Goal: Task Accomplishment & Management: Manage account settings

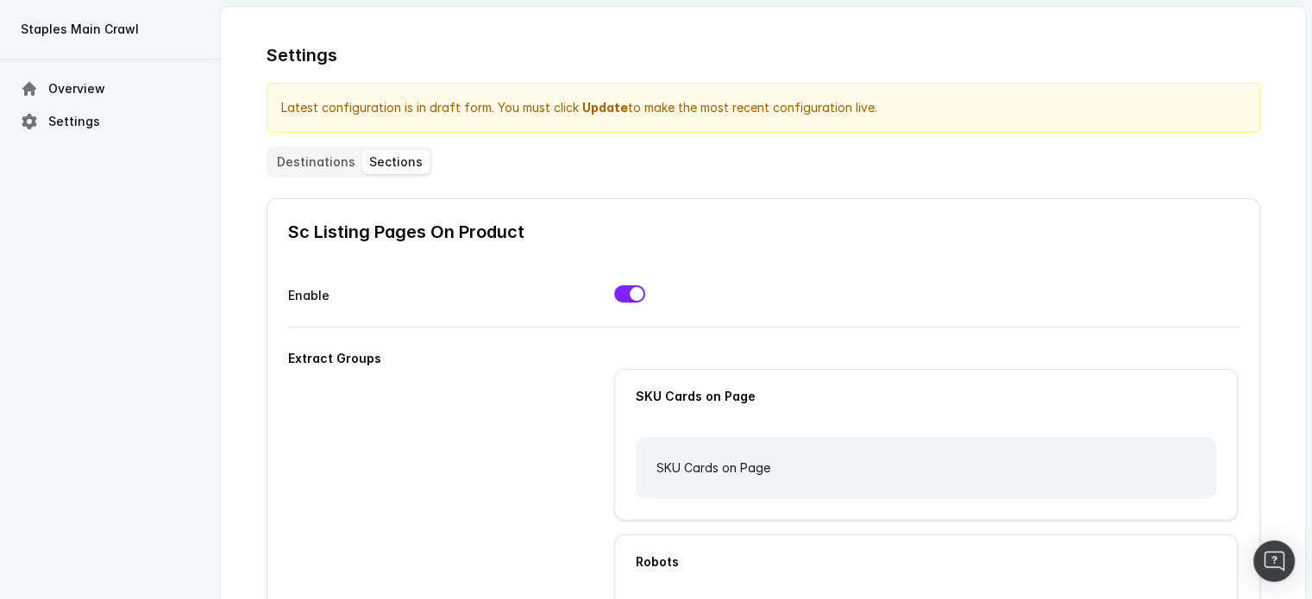
drag, startPoint x: 311, startPoint y: 154, endPoint x: 742, endPoint y: 67, distance: 439.0
click at [311, 154] on button "Destinations" at bounding box center [316, 162] width 92 height 24
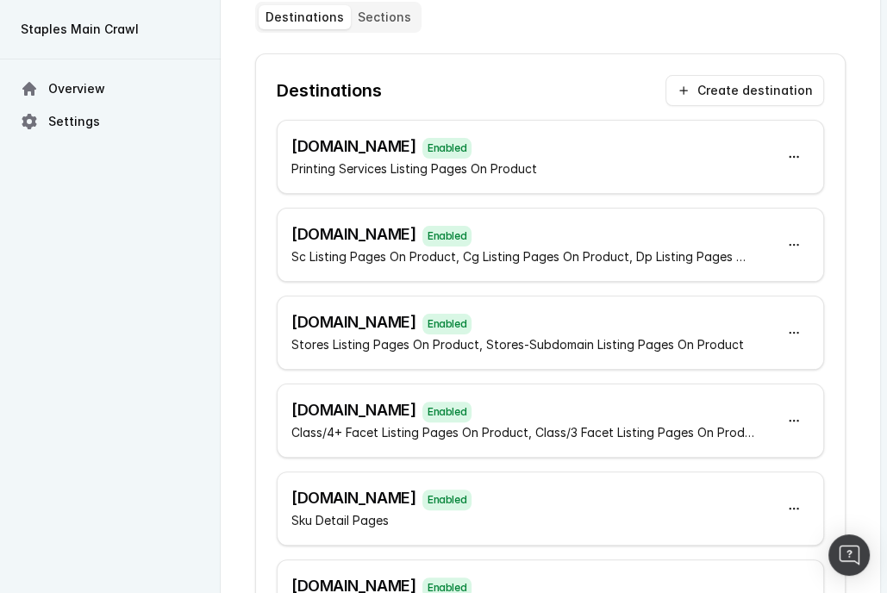
scroll to position [172, 0]
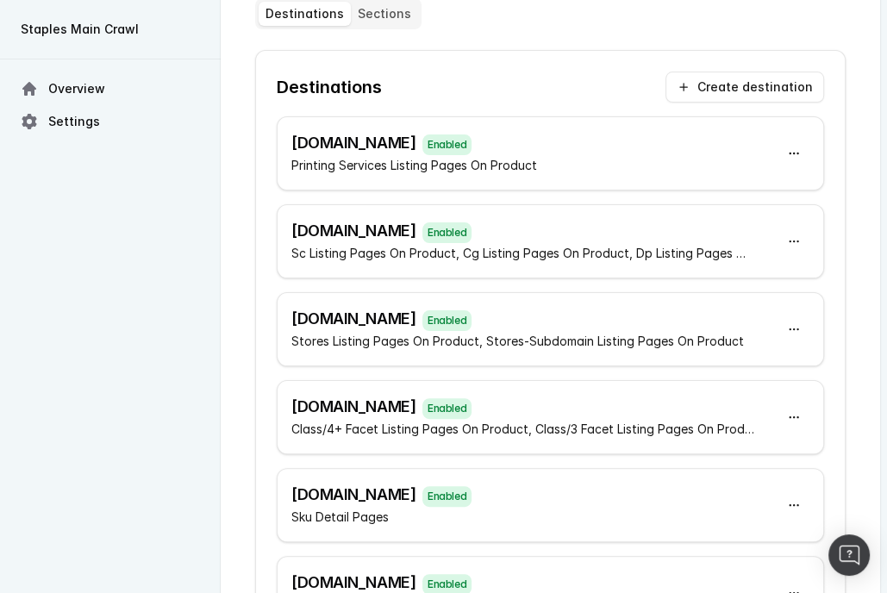
click at [793, 220] on html "Staples Main Crawl Overview Settings Settings Restore live settings Last update…" at bounding box center [443, 305] width 887 height 954
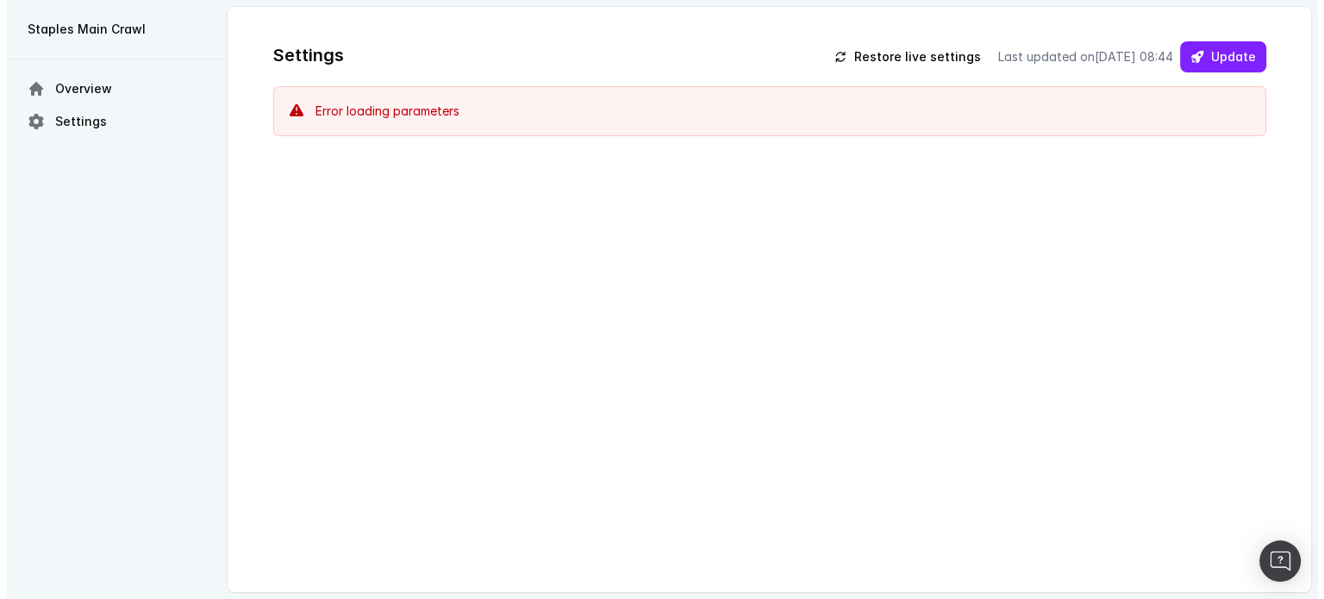
scroll to position [0, 0]
click at [66, 111] on link "Settings" at bounding box center [110, 121] width 193 height 31
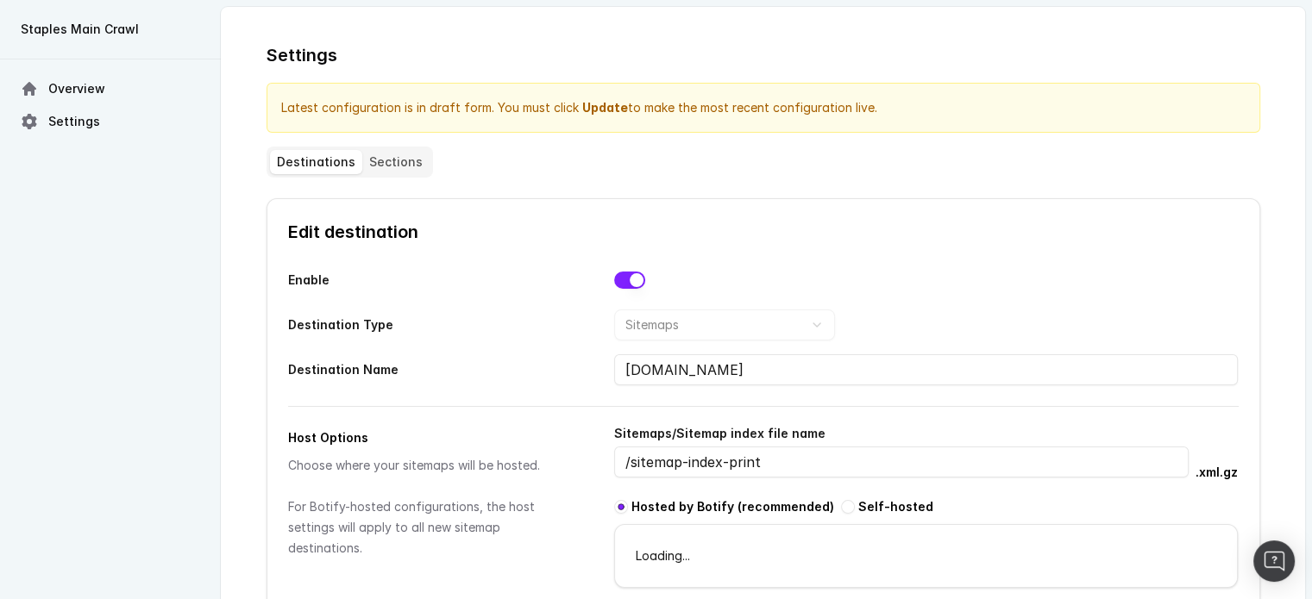
drag, startPoint x: 761, startPoint y: 367, endPoint x: 604, endPoint y: 365, distance: 157.8
click at [604, 365] on div "Destination Name [DOMAIN_NAME]" at bounding box center [763, 369] width 950 height 31
drag, startPoint x: 761, startPoint y: 462, endPoint x: 613, endPoint y: 462, distance: 147.4
click at [614, 462] on input "/sitemap-index-print" at bounding box center [901, 462] width 574 height 31
drag, startPoint x: 1245, startPoint y: 473, endPoint x: 1193, endPoint y: 473, distance: 51.7
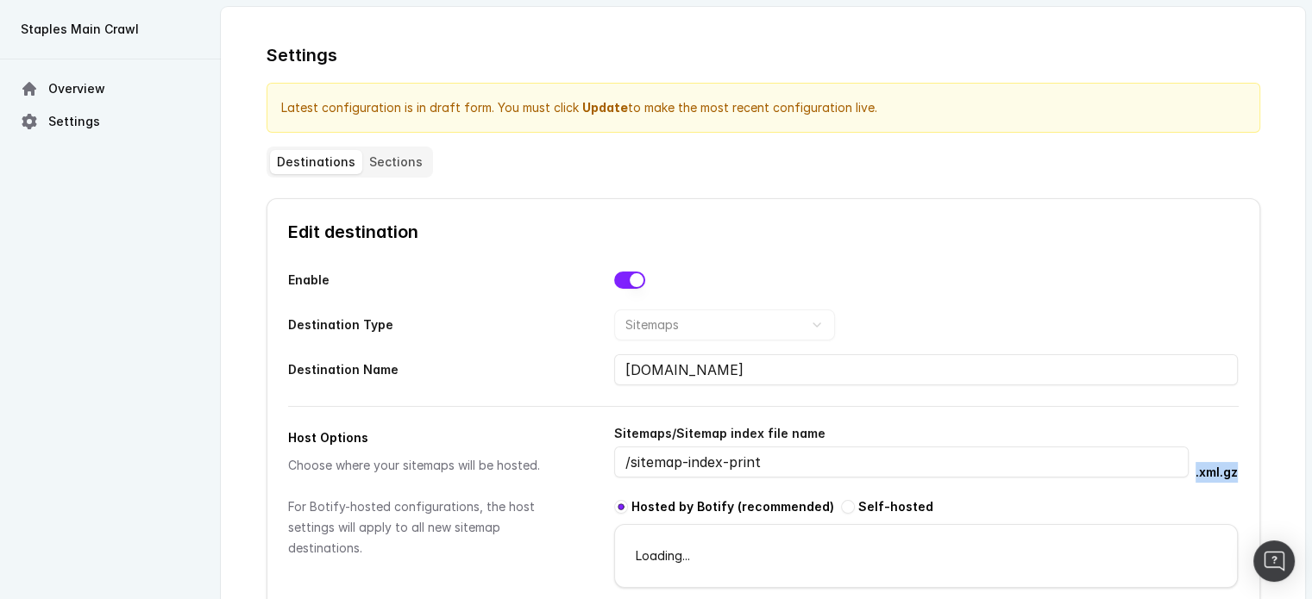
drag, startPoint x: 778, startPoint y: 460, endPoint x: 579, endPoint y: 461, distance: 198.3
click at [579, 461] on div "Host Options Choose where your sitemaps will be hosted. For Botify-hosted confi…" at bounding box center [763, 504] width 950 height 167
drag, startPoint x: 776, startPoint y: 376, endPoint x: 588, endPoint y: 363, distance: 188.4
click at [588, 363] on div "Destination Name sitemap.staples.com" at bounding box center [763, 369] width 950 height 31
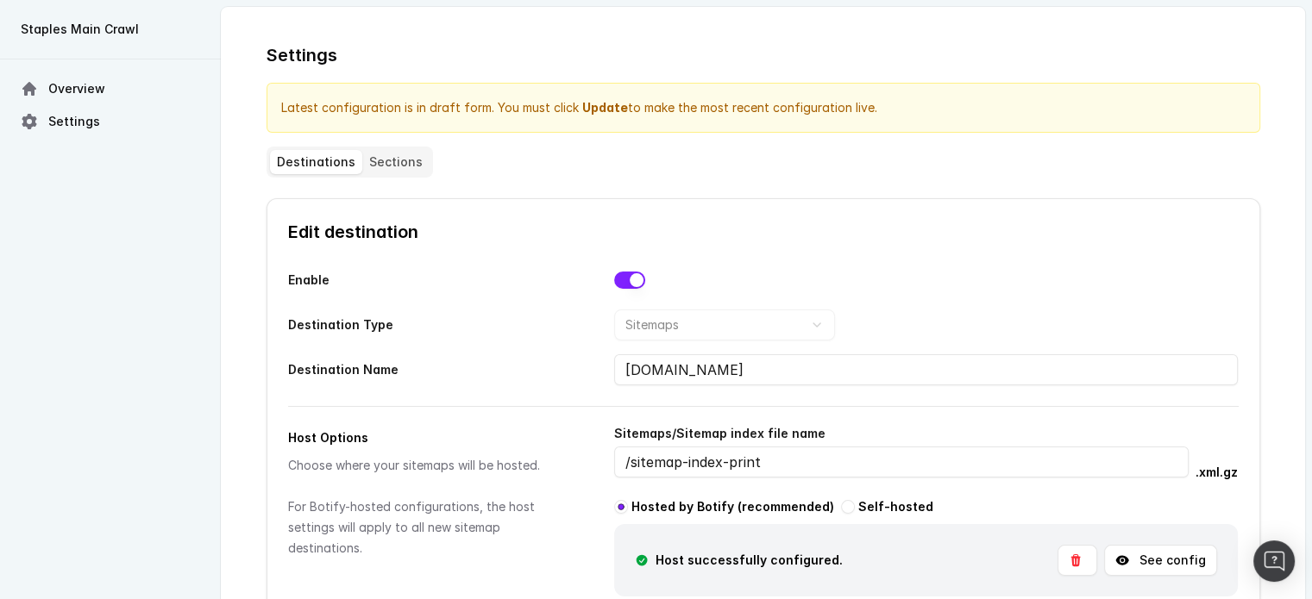
click at [1054, 237] on h2 "Edit destination" at bounding box center [763, 232] width 950 height 24
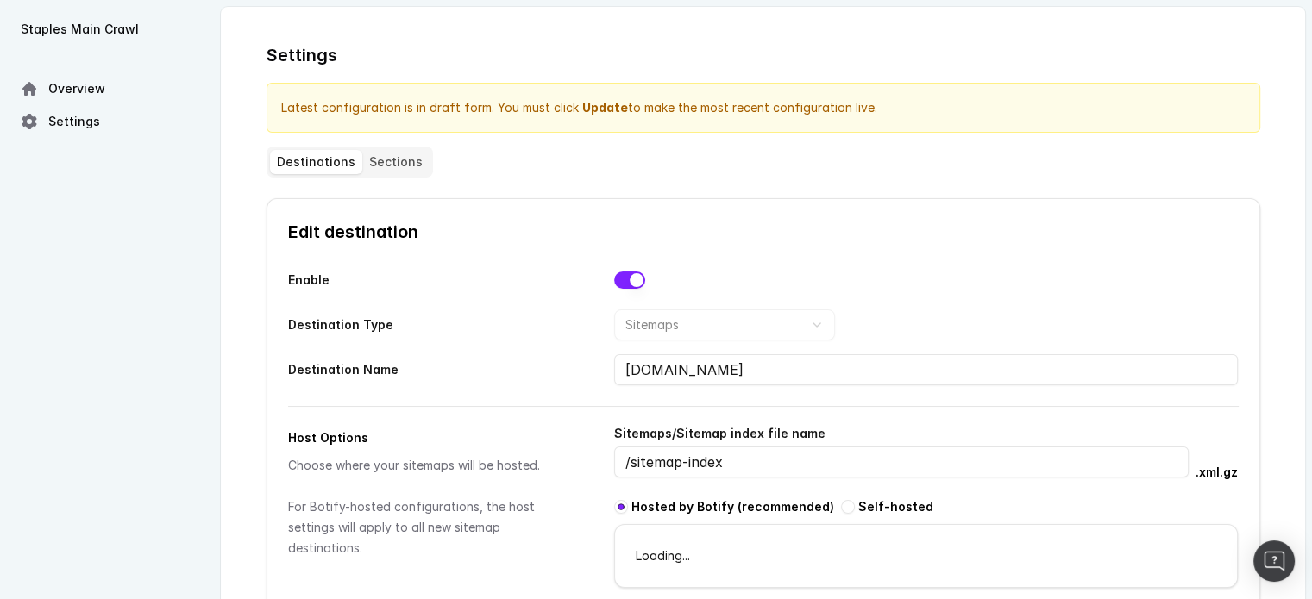
drag, startPoint x: 728, startPoint y: 461, endPoint x: 592, endPoint y: 456, distance: 136.3
click at [592, 456] on div "Host Options Choose where your sitemaps will be hosted. For Botify-hosted confi…" at bounding box center [763, 504] width 950 height 167
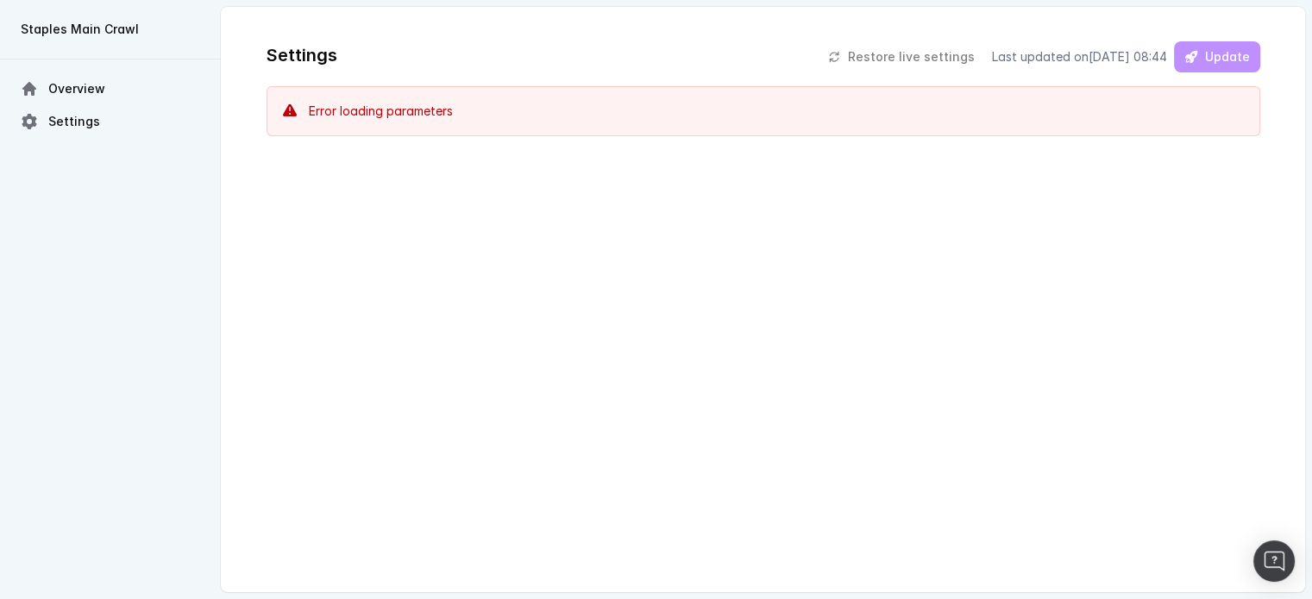
scroll to position [111, 0]
